Goal: Book appointment/travel/reservation

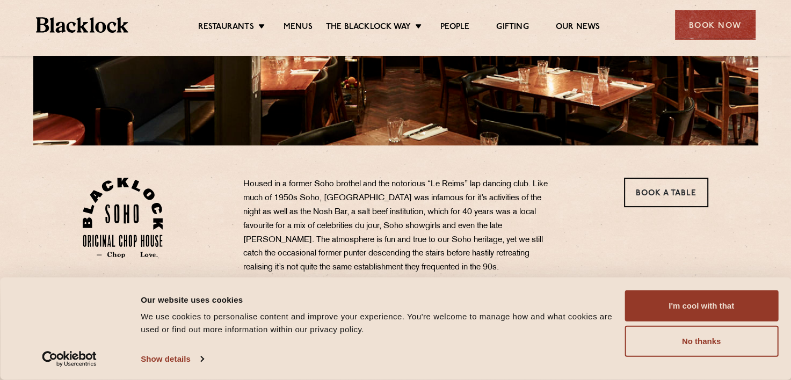
scroll to position [268, 0]
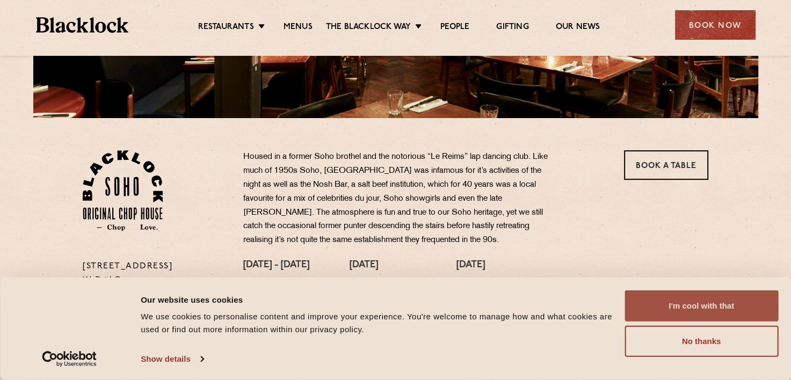
click at [717, 306] on button "I'm cool with that" at bounding box center [701, 305] width 154 height 31
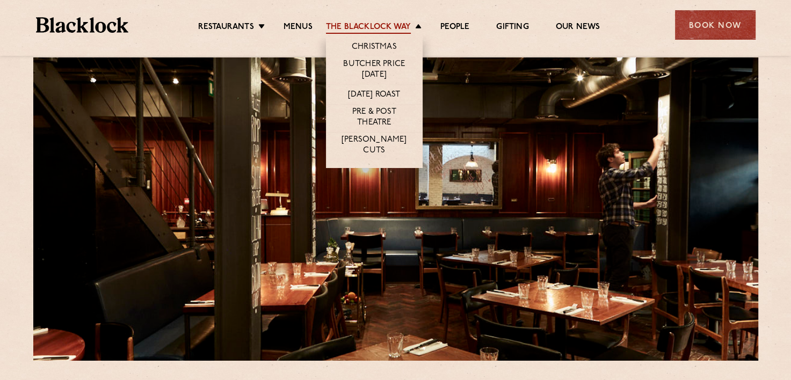
scroll to position [0, 0]
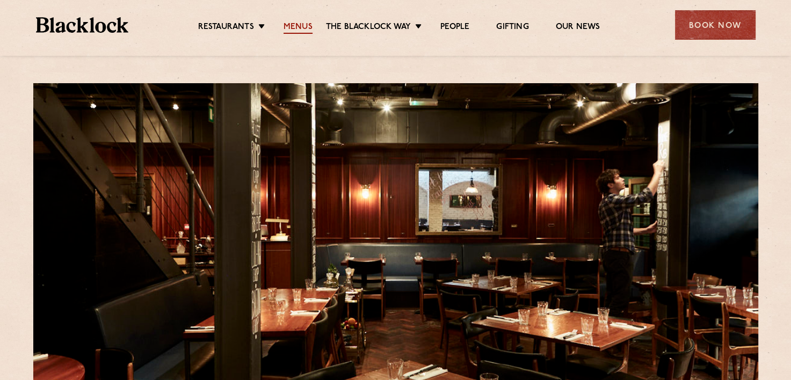
click at [288, 27] on link "Menus" at bounding box center [297, 28] width 29 height 12
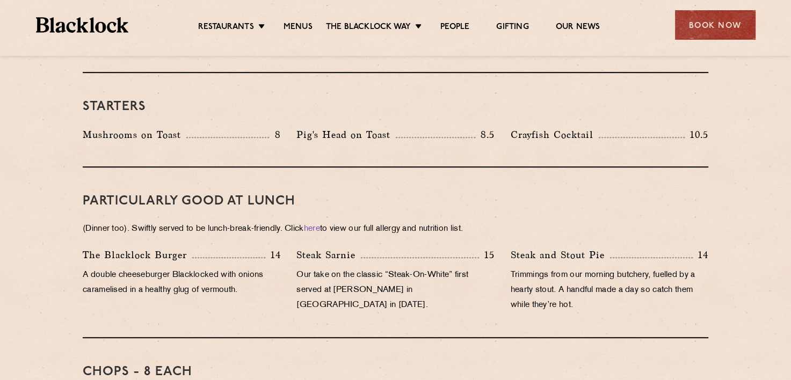
scroll to position [537, 0]
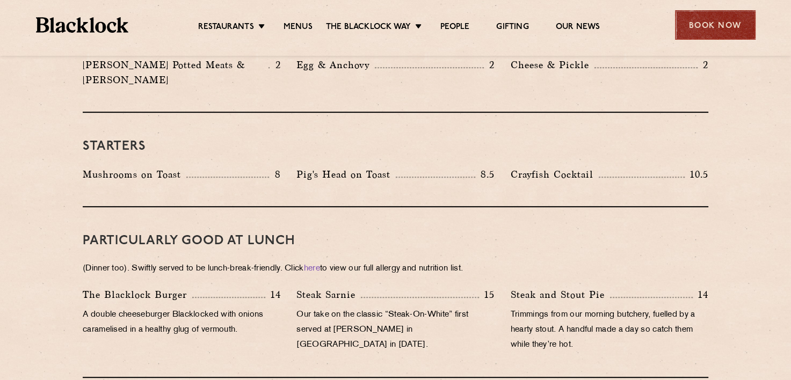
click at [713, 33] on div "Book Now" at bounding box center [715, 25] width 81 height 30
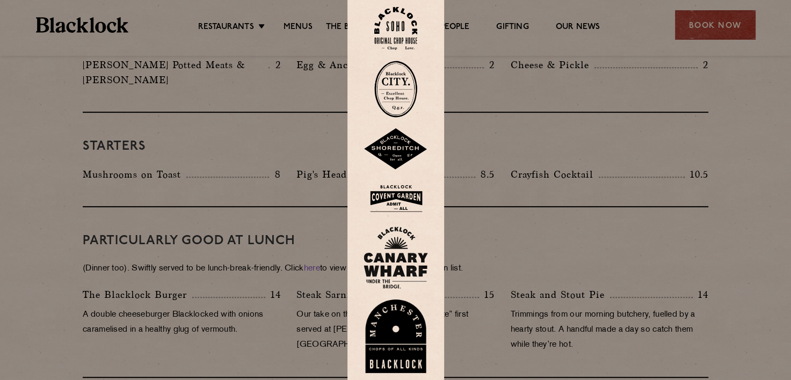
click at [402, 34] on img at bounding box center [395, 28] width 43 height 43
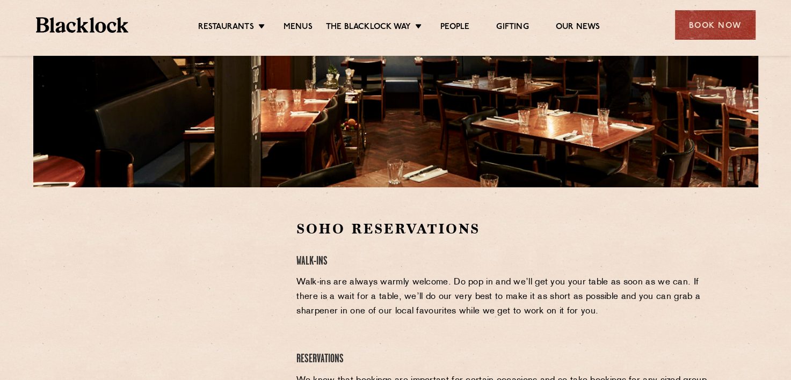
scroll to position [268, 0]
